Goal: Task Accomplishment & Management: Use online tool/utility

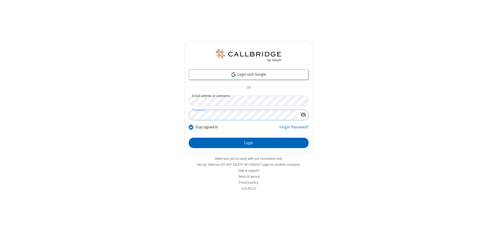
click at [249, 143] on button "Login" at bounding box center [249, 143] width 120 height 10
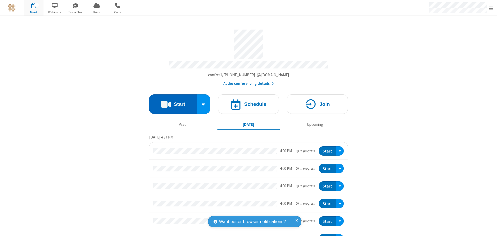
click at [171, 102] on button "Start" at bounding box center [173, 103] width 48 height 19
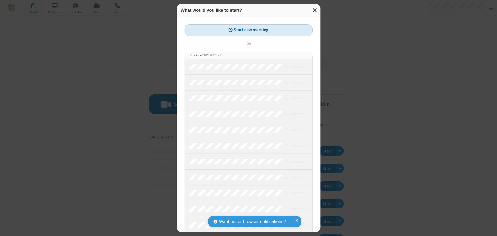
click at [249, 30] on button "Start new meeting" at bounding box center [249, 30] width 128 height 12
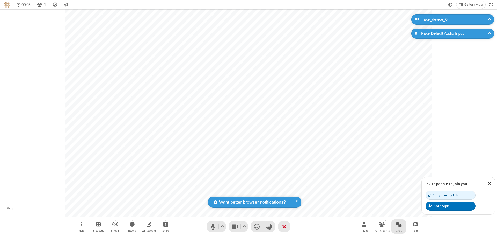
click at [399, 224] on span "Open chat" at bounding box center [399, 224] width 6 height 6
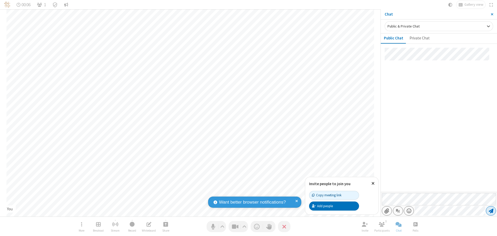
click at [491, 211] on span "Send message" at bounding box center [491, 210] width 5 height 5
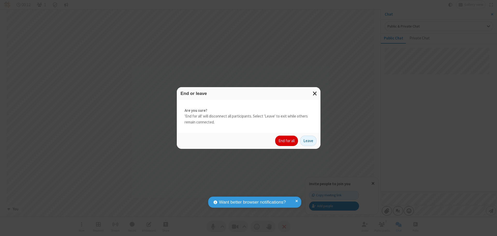
click at [287, 141] on button "End for all" at bounding box center [286, 140] width 23 height 10
